Goal: Task Accomplishment & Management: Manage account settings

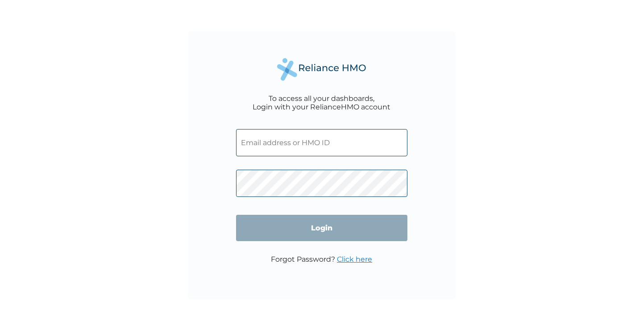
click at [289, 149] on input "text" at bounding box center [321, 142] width 171 height 27
type input "melissa.g@peanuttab.com"
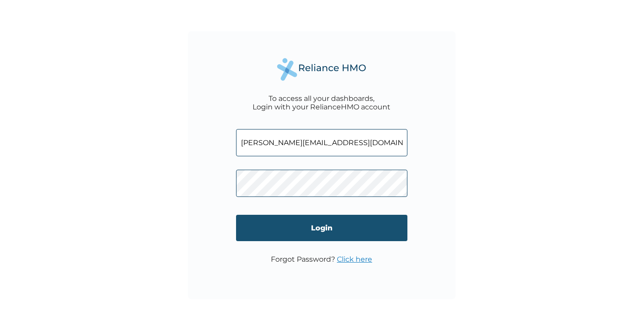
click at [290, 226] on input "Login" at bounding box center [321, 228] width 171 height 26
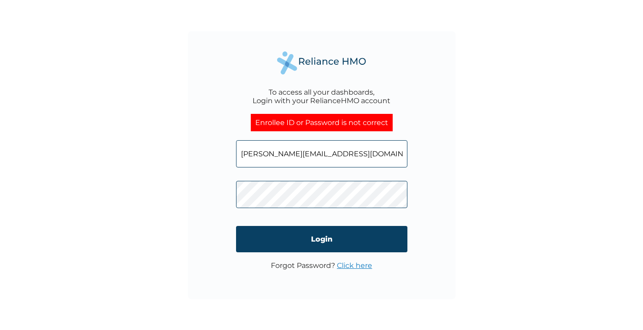
click at [356, 267] on link "Click here" at bounding box center [354, 265] width 35 height 8
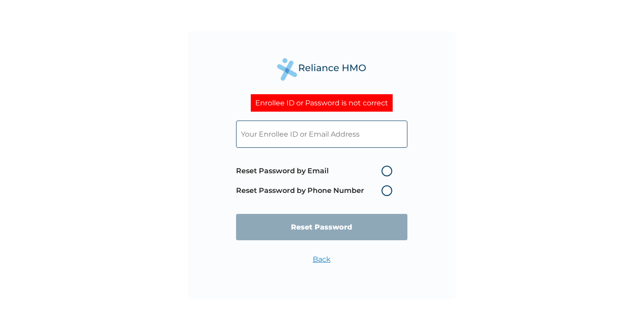
click at [388, 169] on label "Reset Password by Email" at bounding box center [316, 170] width 161 height 11
click at [383, 169] on input "Reset Password by Email" at bounding box center [376, 171] width 14 height 14
radio input "true"
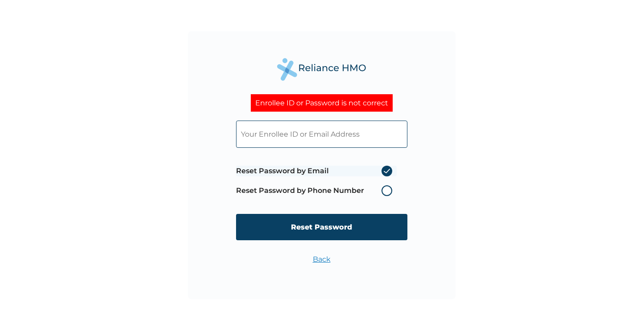
click at [319, 138] on input "text" at bounding box center [321, 133] width 171 height 27
type input "melissa.g@peanuttab.com"
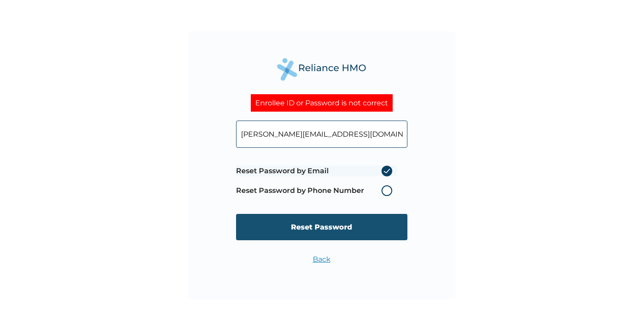
click at [323, 226] on input "Reset Password" at bounding box center [321, 227] width 171 height 26
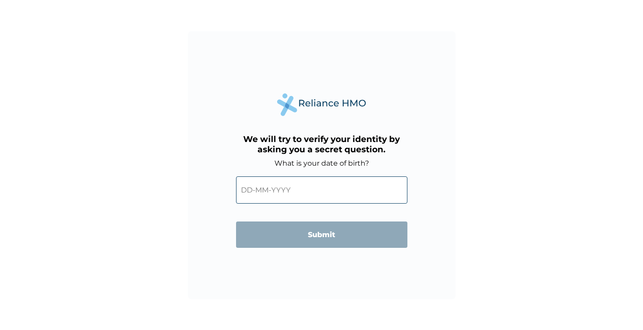
click at [298, 196] on input "text" at bounding box center [321, 189] width 171 height 27
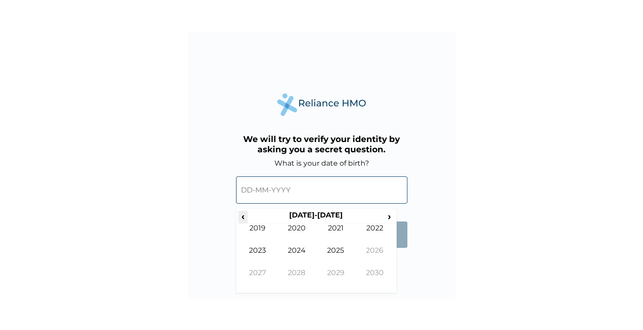
click at [242, 213] on span "‹" at bounding box center [242, 215] width 9 height 11
click at [264, 271] on td "1997" at bounding box center [257, 279] width 39 height 22
click at [291, 273] on td "Oct" at bounding box center [296, 279] width 39 height 22
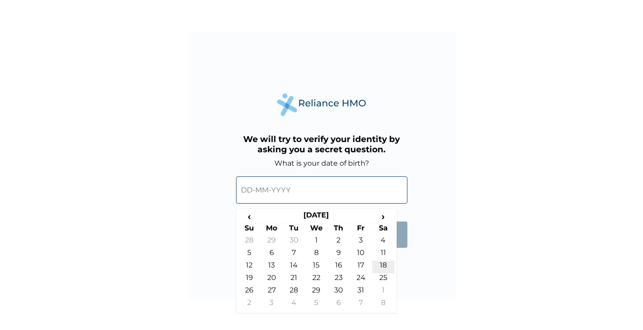
click at [382, 264] on td "18" at bounding box center [383, 266] width 22 height 12
type input "18-10-1997"
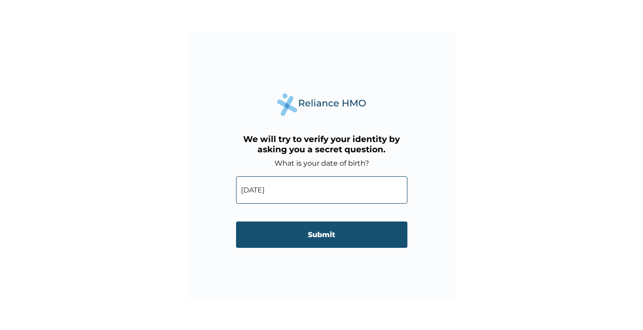
click at [364, 232] on input "Submit" at bounding box center [321, 234] width 171 height 26
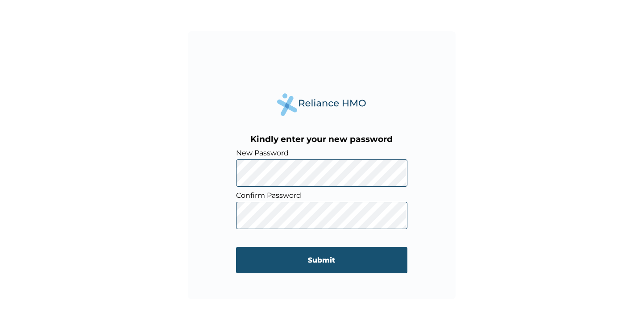
click at [312, 254] on input "Submit" at bounding box center [321, 260] width 171 height 26
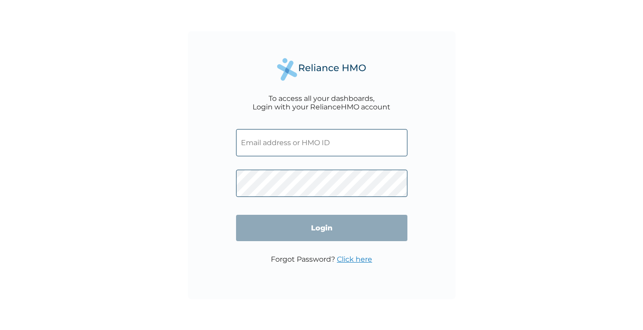
click at [336, 144] on input "text" at bounding box center [321, 142] width 171 height 27
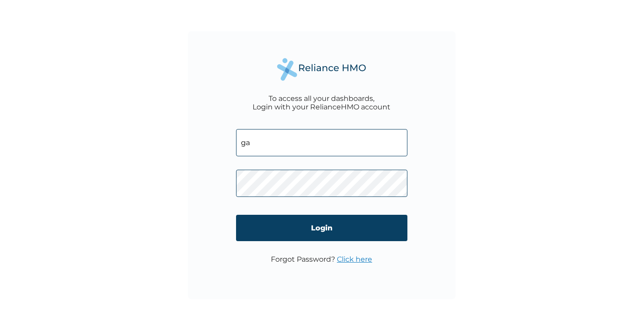
type input "g"
type input "melissa.g@peanuttab.com"
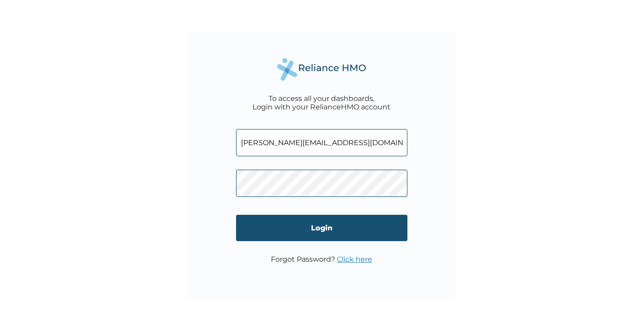
click at [329, 231] on input "Login" at bounding box center [321, 228] width 171 height 26
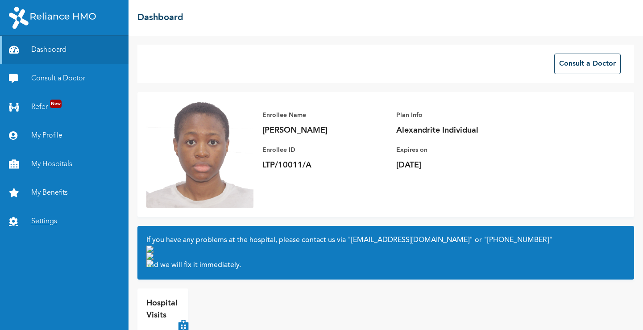
click at [45, 219] on link "Settings" at bounding box center [64, 221] width 128 height 29
